Goal: Information Seeking & Learning: Check status

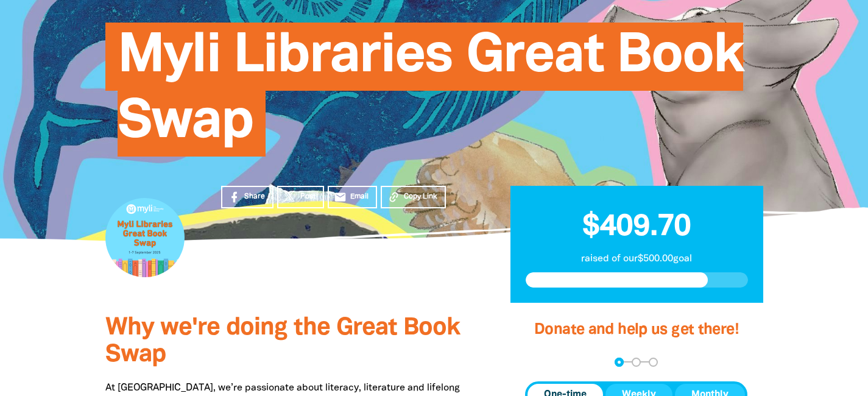
click at [201, 97] on span "Myli Libraries Great Book Swap" at bounding box center [431, 94] width 626 height 125
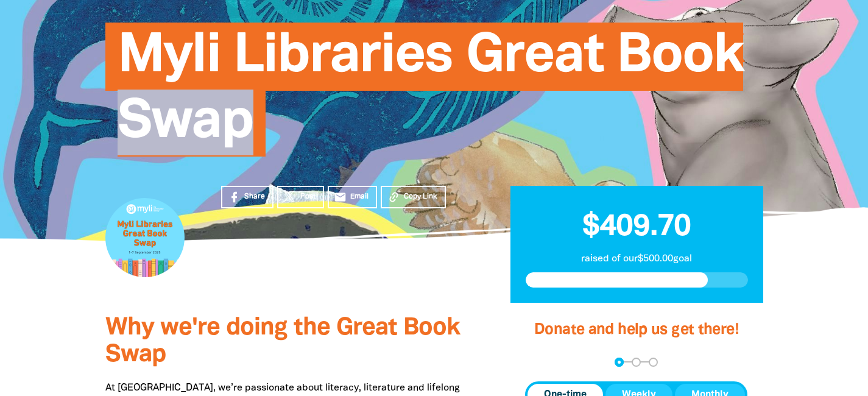
click at [201, 97] on span "Myli Libraries Great Book Swap" at bounding box center [431, 94] width 626 height 125
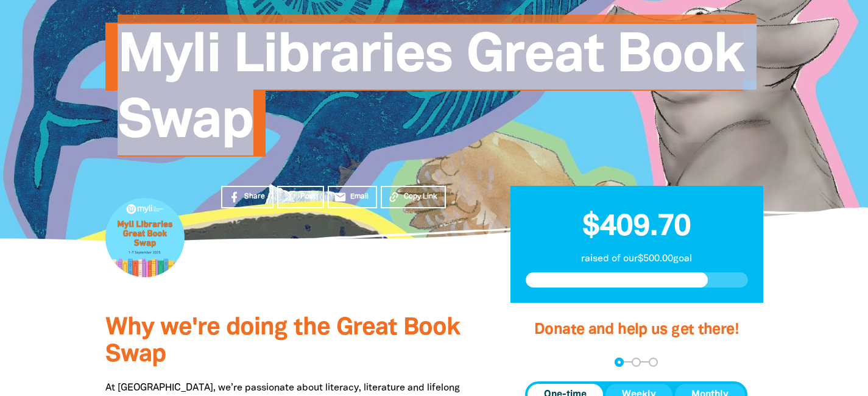
click at [201, 97] on span "Myli Libraries Great Book Swap" at bounding box center [431, 94] width 626 height 125
copy div "Myli Libraries Great Book Swap $409 raised $500 goal $335.70 [PERSON_NAME] dona…"
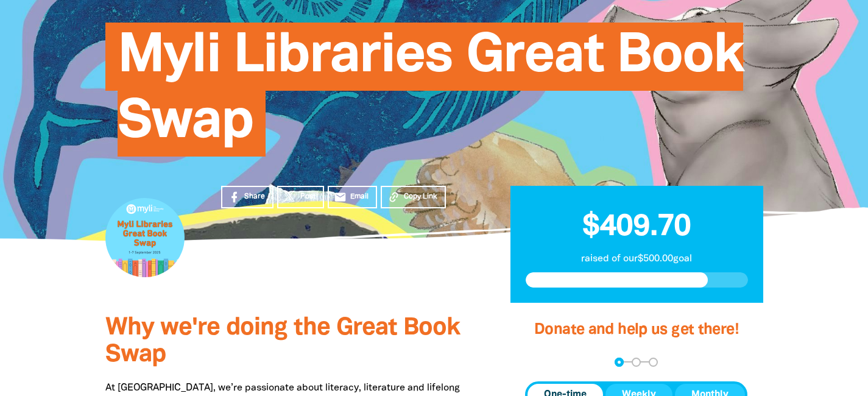
click at [175, 94] on h1 "Myli Libraries Great Book Swap" at bounding box center [447, 90] width 658 height 132
click at [230, 55] on span "Myli Libraries Great Book Swap" at bounding box center [431, 94] width 626 height 125
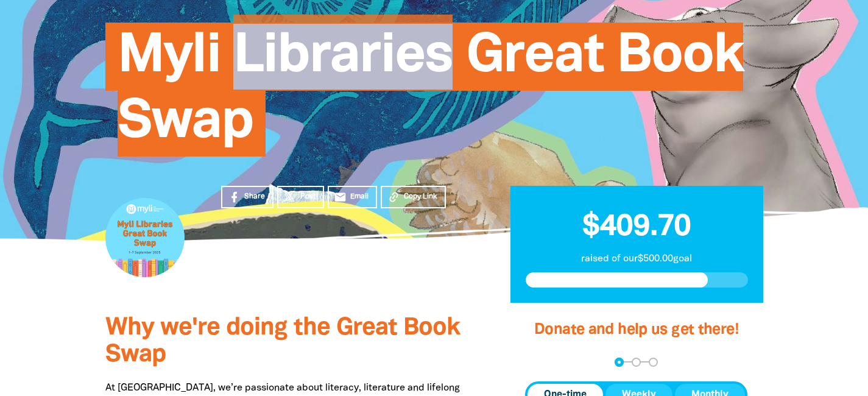
click at [230, 55] on span "Myli Libraries Great Book Swap" at bounding box center [431, 94] width 626 height 125
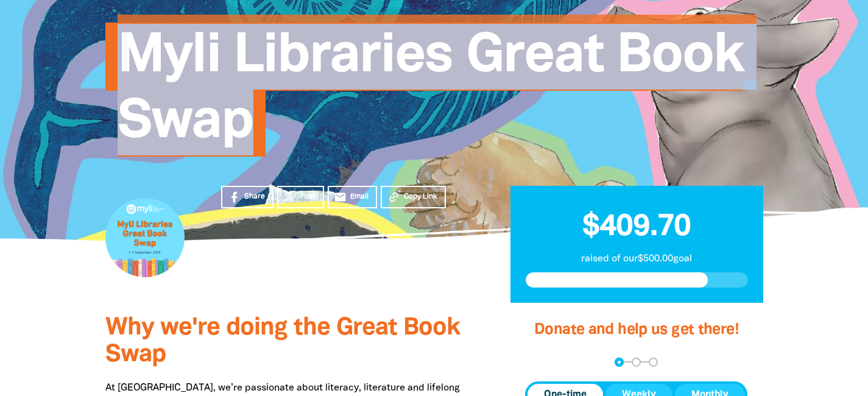
click at [230, 55] on span "Myli Libraries Great Book Swap" at bounding box center [431, 94] width 626 height 125
copy div "Myli Libraries Great Book Swap $409 raised $500 goal $335.70 [PERSON_NAME] dona…"
